Goal: Communication & Community: Answer question/provide support

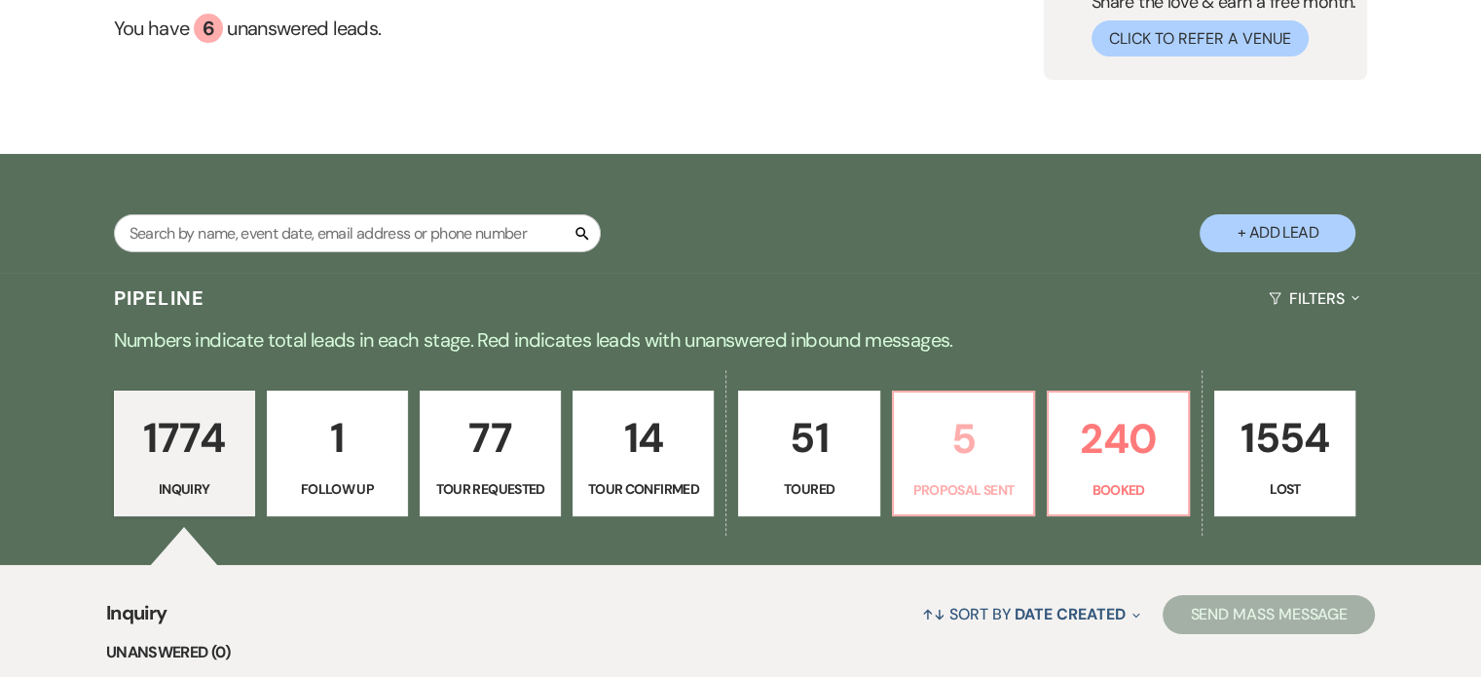
scroll to position [195, 0]
click at [1142, 471] on p "240" at bounding box center [1118, 438] width 116 height 65
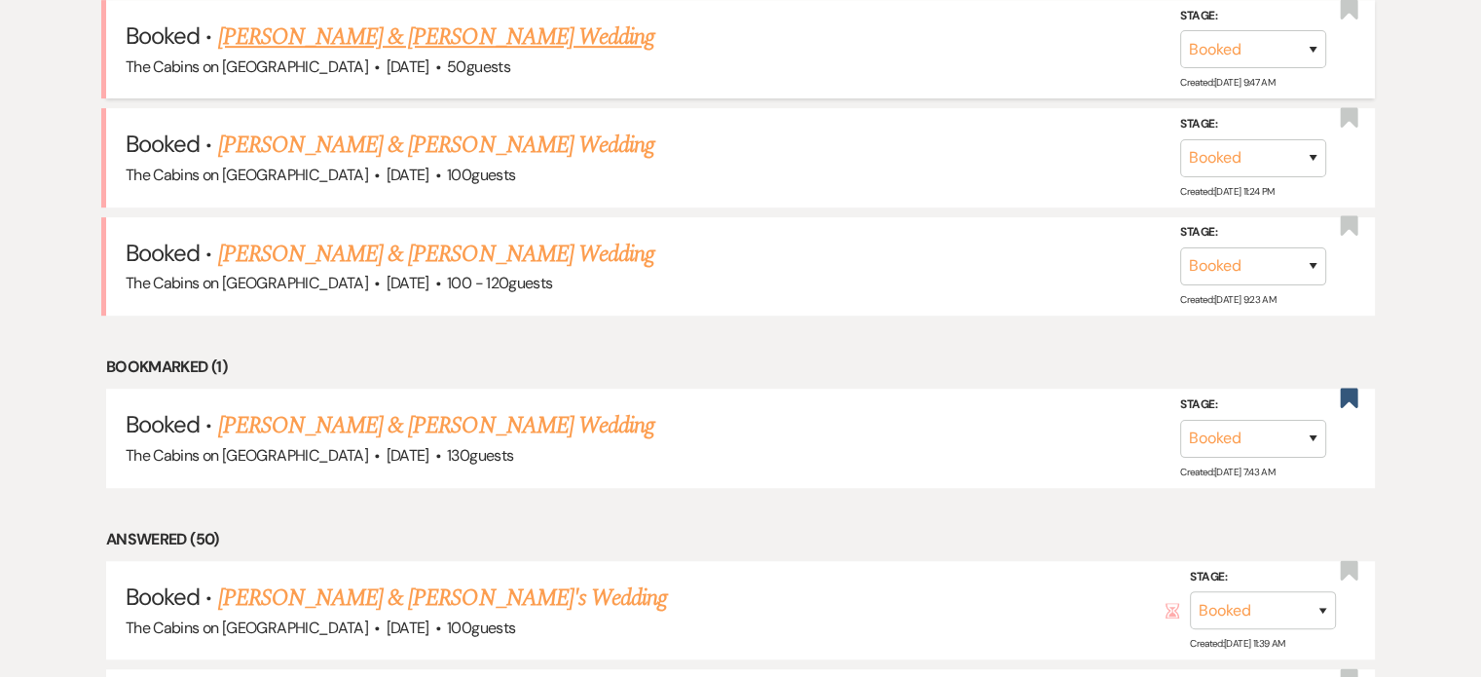
scroll to position [1168, 0]
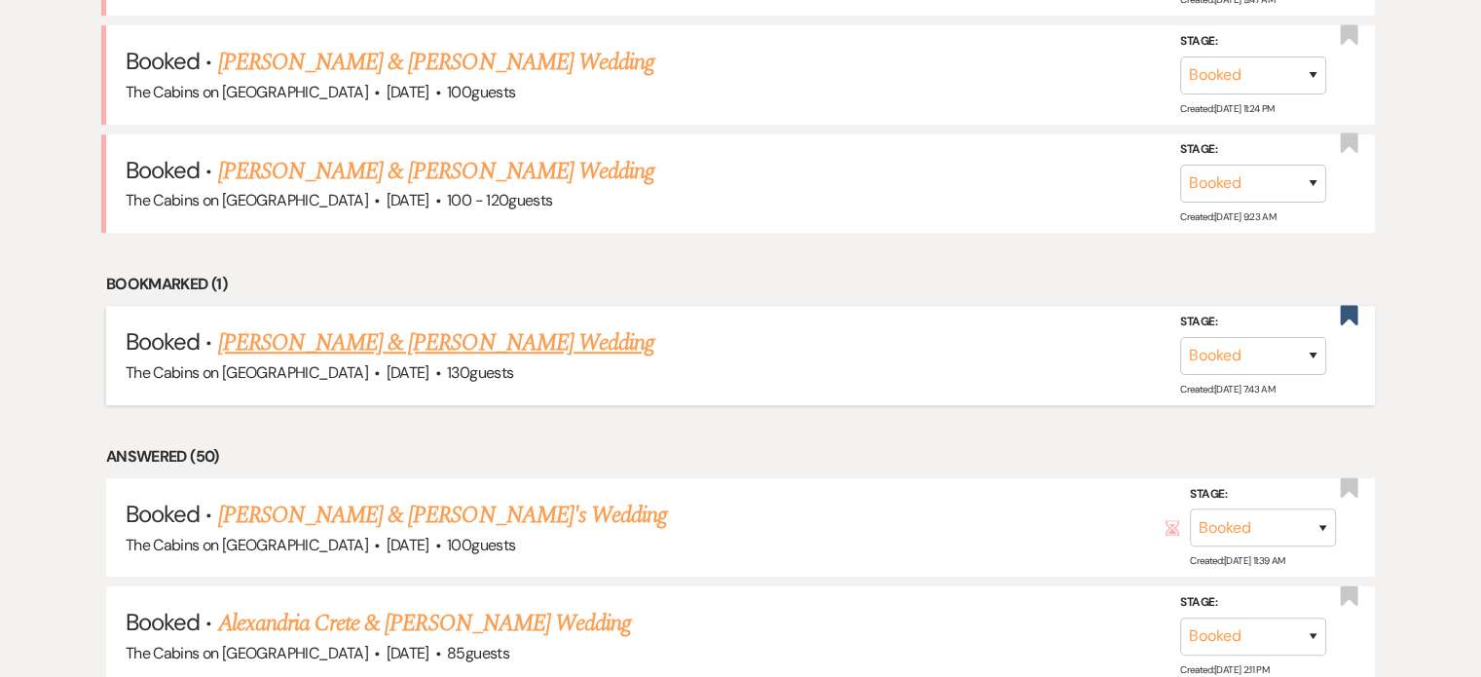
click at [424, 360] on link "[PERSON_NAME] & [PERSON_NAME] Wedding" at bounding box center [436, 342] width 436 height 35
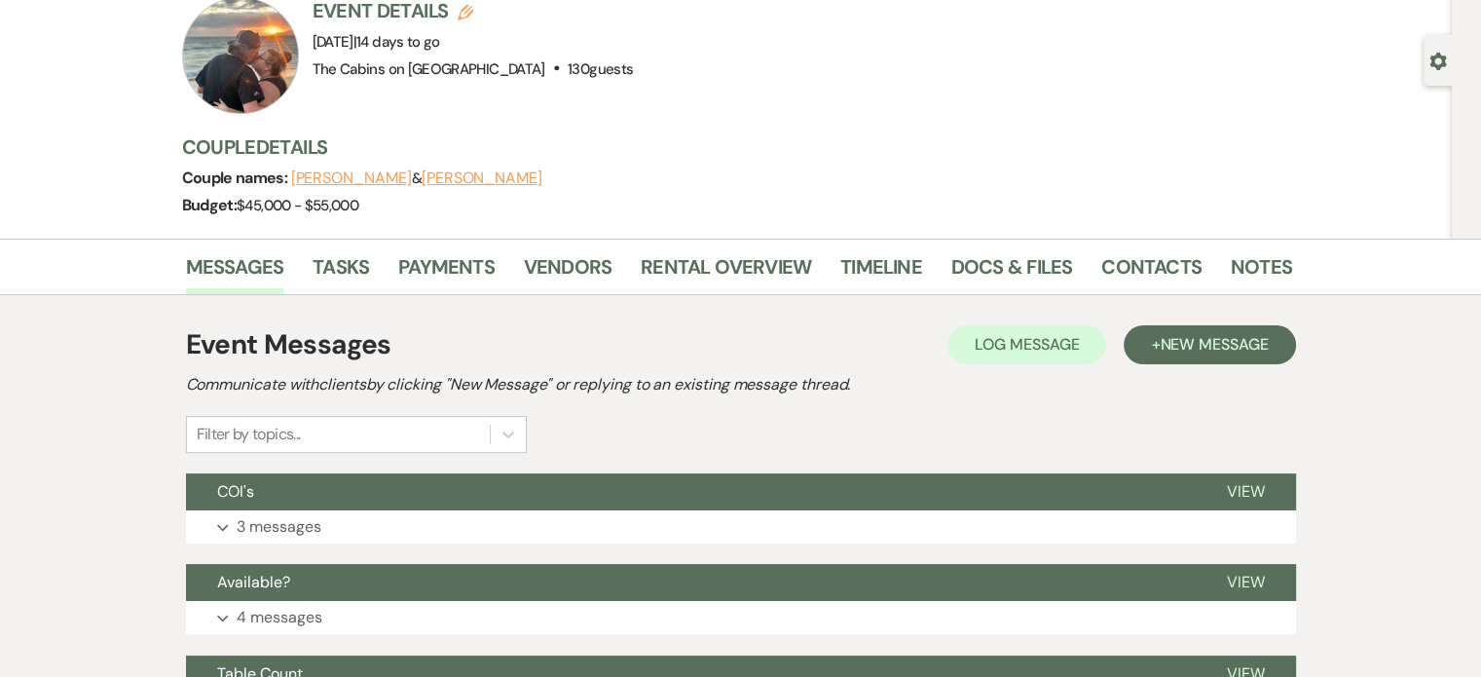
scroll to position [97, 0]
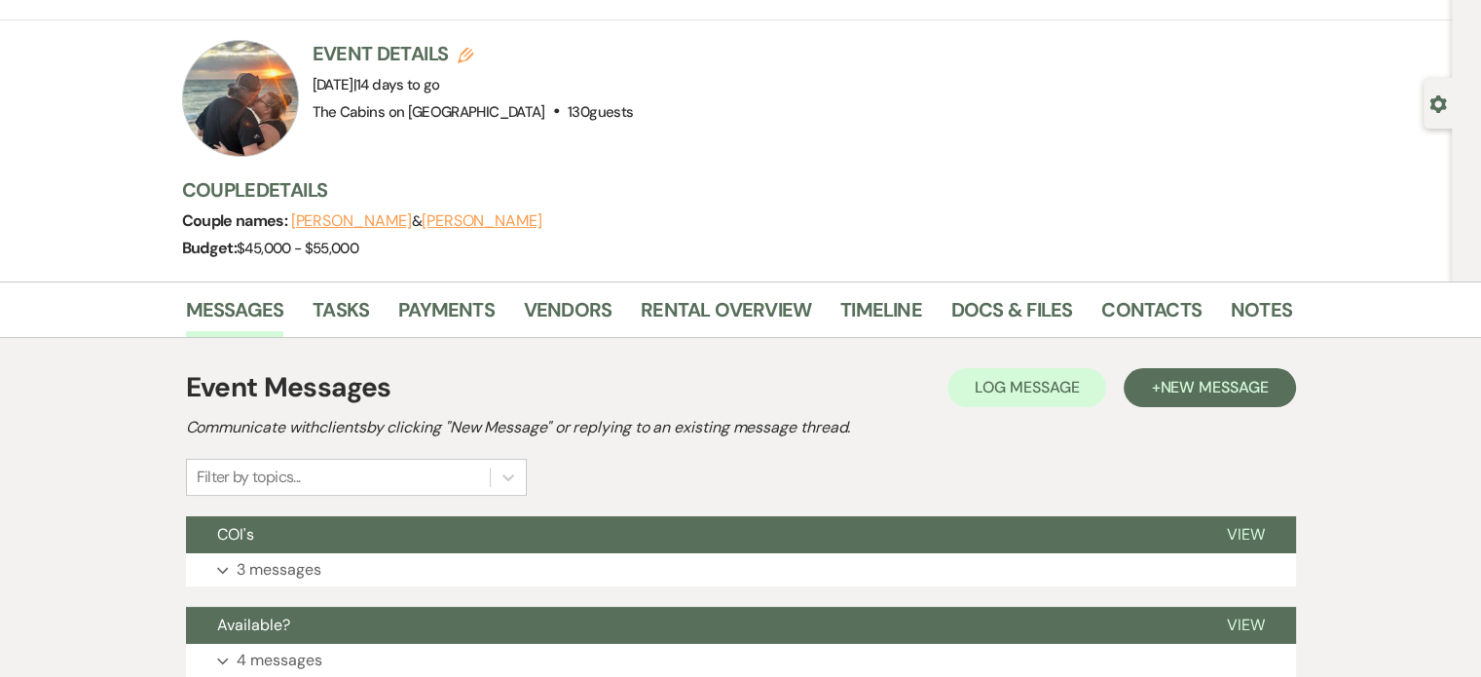
drag, startPoint x: 250, startPoint y: 462, endPoint x: 1093, endPoint y: 459, distance: 843.1
click at [1093, 439] on h2 "Communicate with clients by clicking "New Message" or replying to an existing m…" at bounding box center [741, 427] width 1110 height 23
click at [1097, 439] on h2 "Communicate with clients by clicking "New Message" or replying to an existing m…" at bounding box center [741, 427] width 1110 height 23
drag, startPoint x: 253, startPoint y: 462, endPoint x: 1111, endPoint y: 472, distance: 857.7
click at [1111, 439] on h2 "Communicate with clients by clicking "New Message" or replying to an existing m…" at bounding box center [741, 427] width 1110 height 23
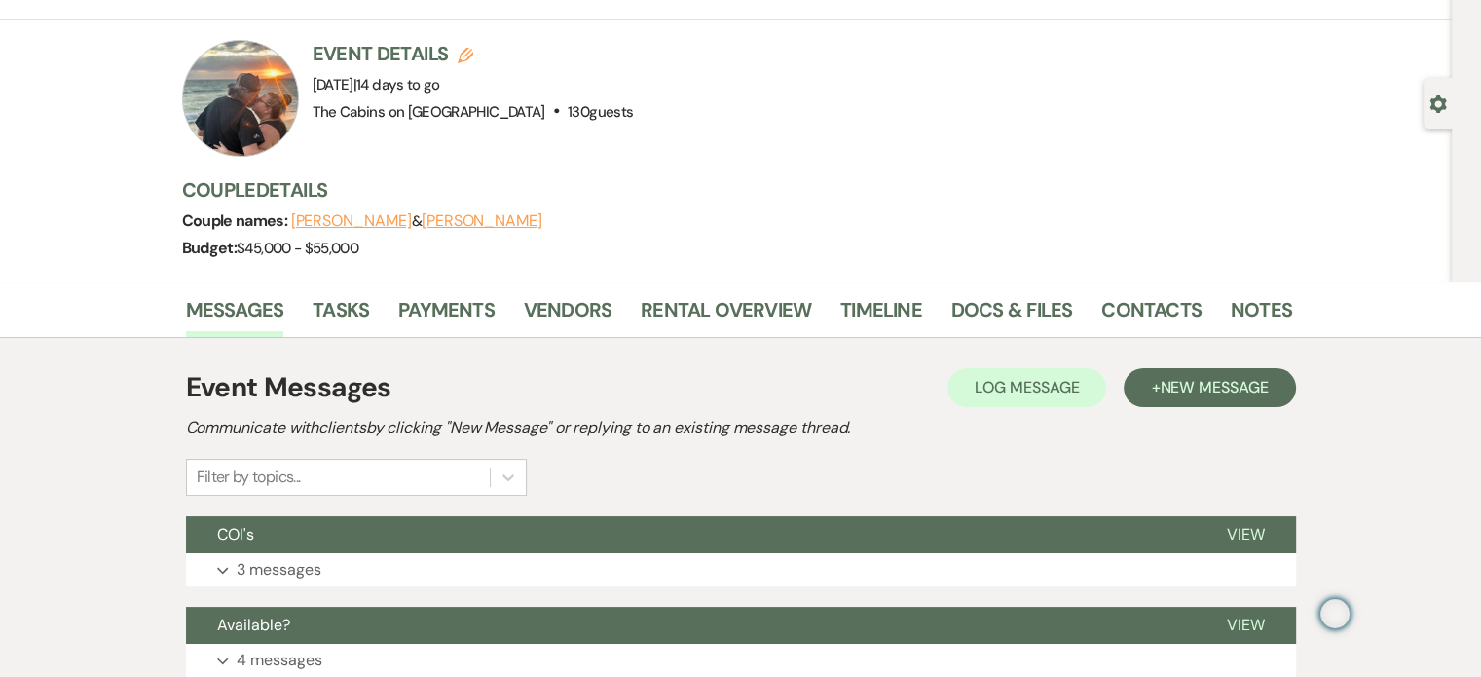
click at [1085, 439] on h2 "Communicate with clients by clicking "New Message" or replying to an existing m…" at bounding box center [741, 427] width 1110 height 23
drag, startPoint x: 253, startPoint y: 466, endPoint x: 1101, endPoint y: 459, distance: 848.0
click at [1101, 439] on h2 "Communicate with clients by clicking "New Message" or replying to an existing m…" at bounding box center [741, 427] width 1110 height 23
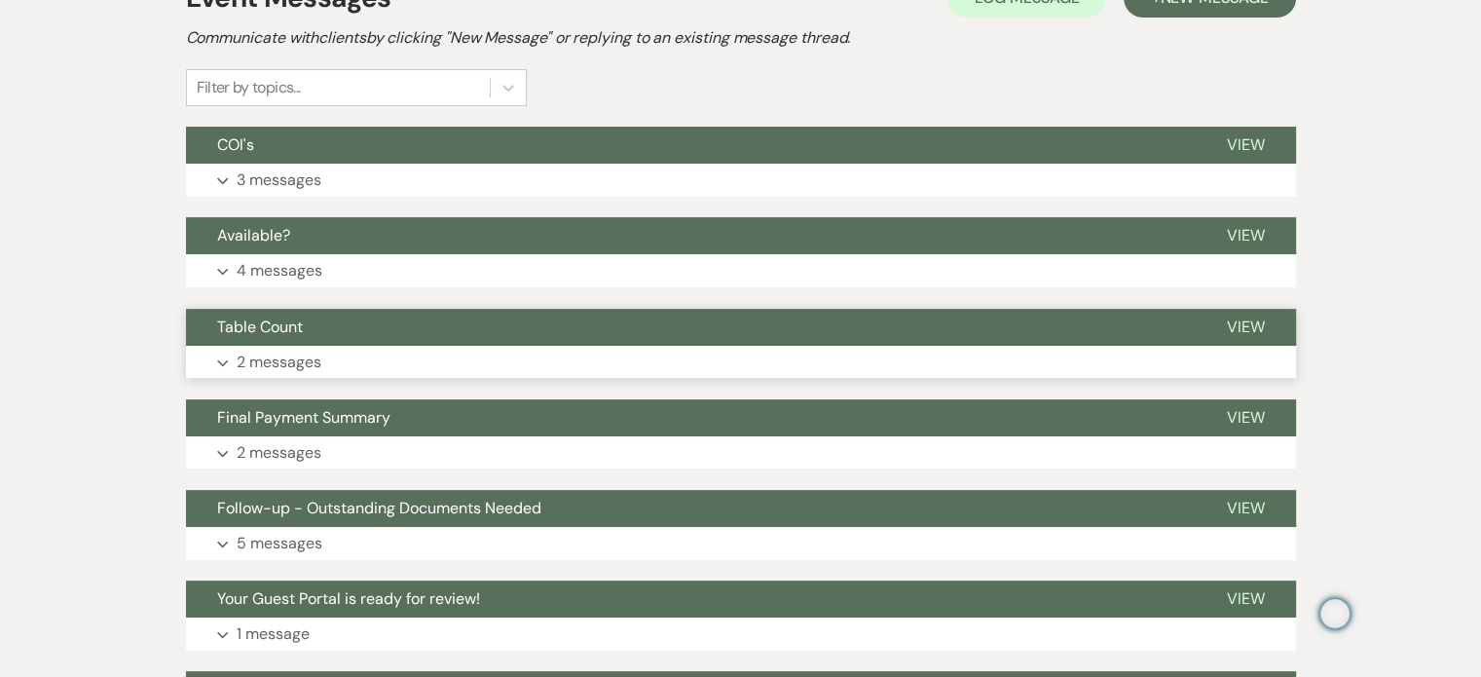
scroll to position [292, 0]
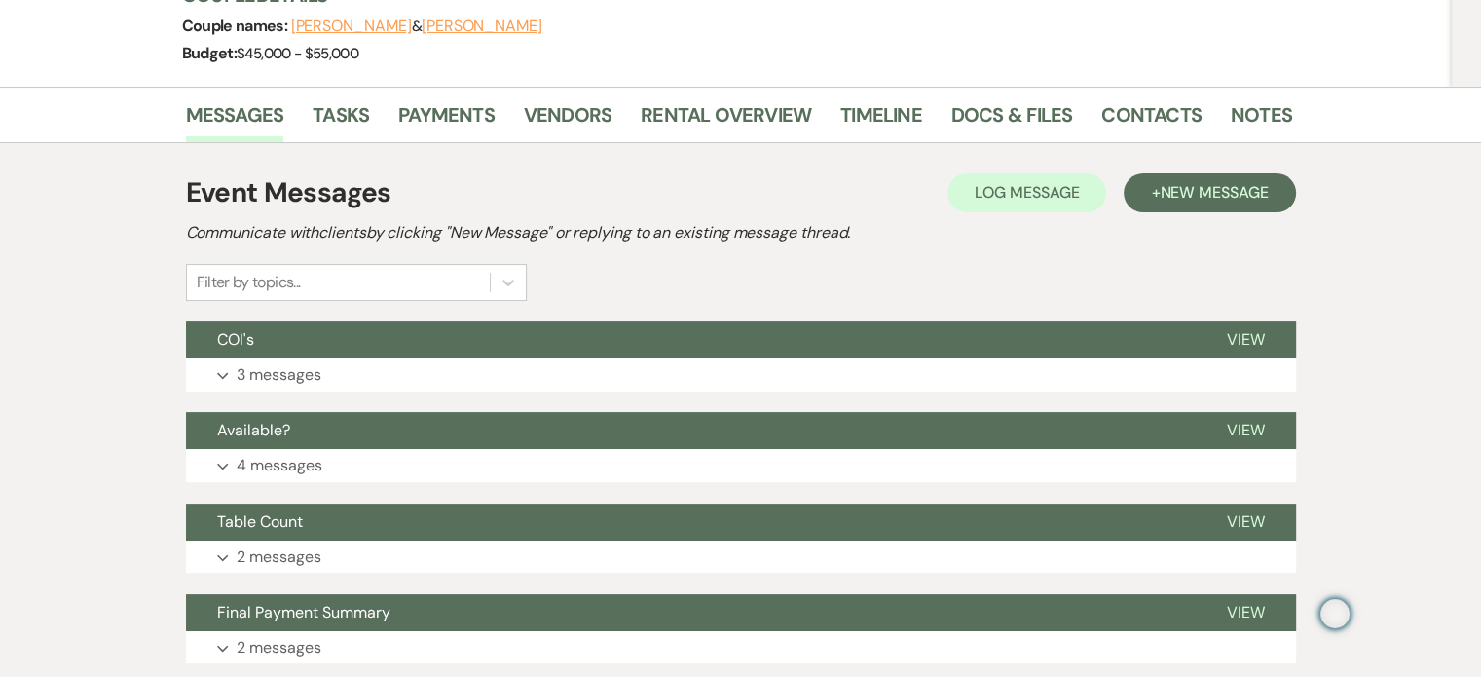
click at [222, 447] on div "Event Messages Log Log Message + New Message Communicate with clients by clicki…" at bounding box center [741, 690] width 1110 height 1094
drag, startPoint x: 253, startPoint y: 222, endPoint x: 504, endPoint y: 198, distance: 252.3
click at [391, 198] on h1 "Event Messages" at bounding box center [288, 192] width 205 height 41
drag, startPoint x: 467, startPoint y: 213, endPoint x: 411, endPoint y: 225, distance: 57.7
click at [391, 213] on h1 "Event Messages" at bounding box center [288, 192] width 205 height 41
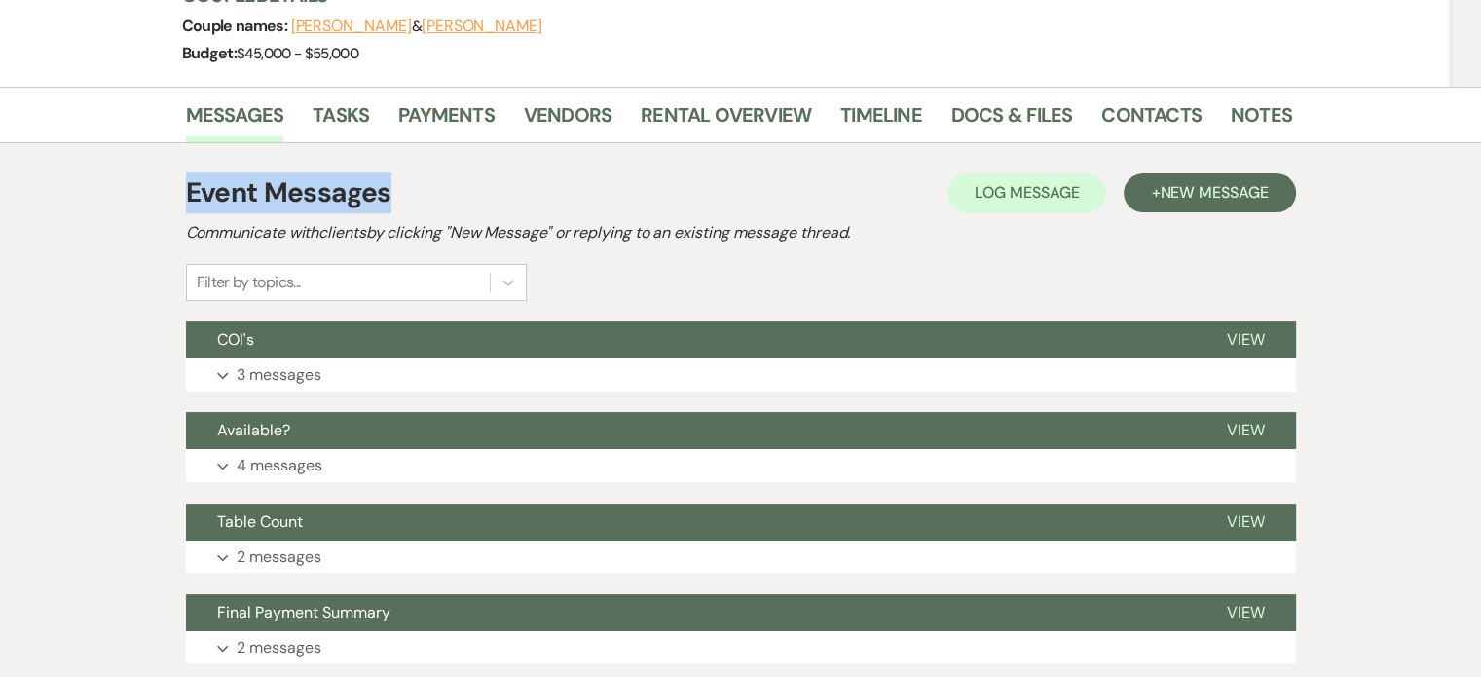
click at [262, 213] on h1 "Event Messages" at bounding box center [288, 192] width 205 height 41
drag, startPoint x: 250, startPoint y: 223, endPoint x: 501, endPoint y: 229, distance: 251.2
click at [391, 213] on h1 "Event Messages" at bounding box center [288, 192] width 205 height 41
